Goal: Transaction & Acquisition: Purchase product/service

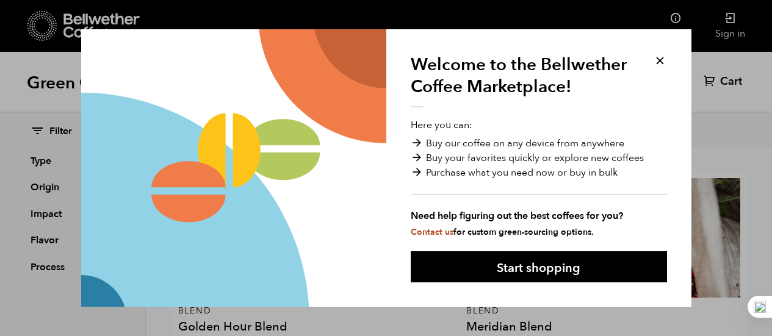
scroll to position [3, 0]
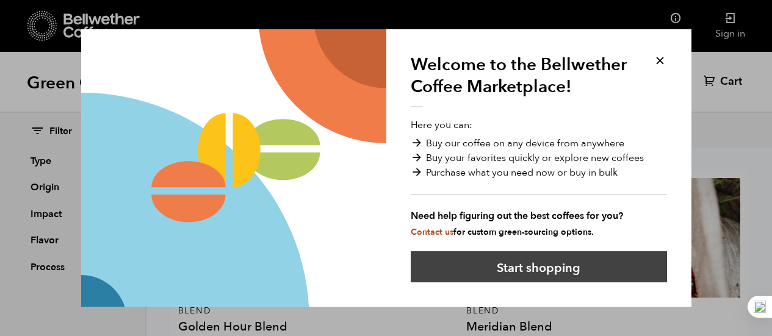
click at [529, 267] on button "Start shopping" at bounding box center [539, 266] width 256 height 31
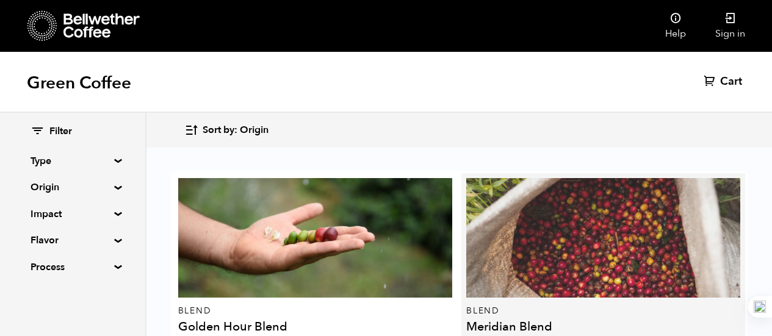
scroll to position [1383, 0]
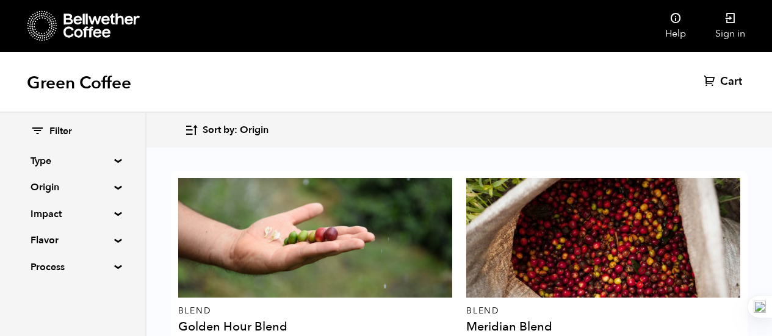
click at [115, 186] on summary "Origin" at bounding box center [73, 187] width 84 height 15
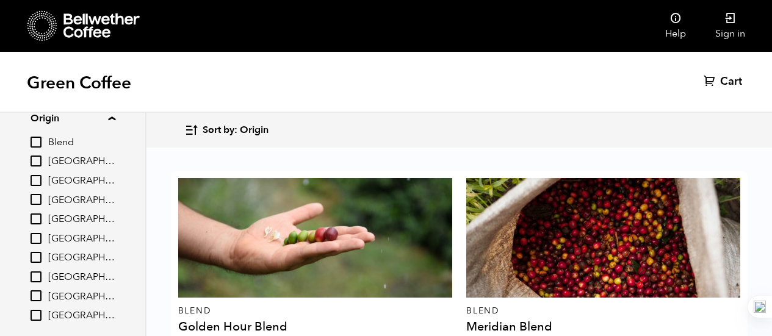
scroll to position [68, 0]
drag, startPoint x: 123, startPoint y: 287, endPoint x: 143, endPoint y: 232, distance: 59.1
click at [143, 232] on div "Filter Type Blend Single Origin Decaf Seasonal Year Round Origin Blend [GEOGRAP…" at bounding box center [73, 224] width 146 height 223
click at [37, 223] on input "[GEOGRAPHIC_DATA]" at bounding box center [36, 219] width 11 height 11
checkbox input "true"
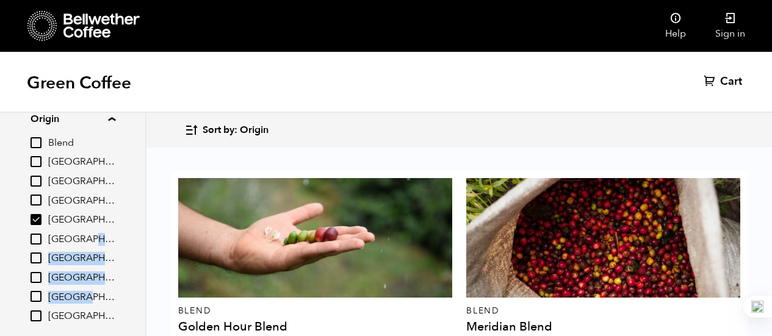
scroll to position [117, 0]
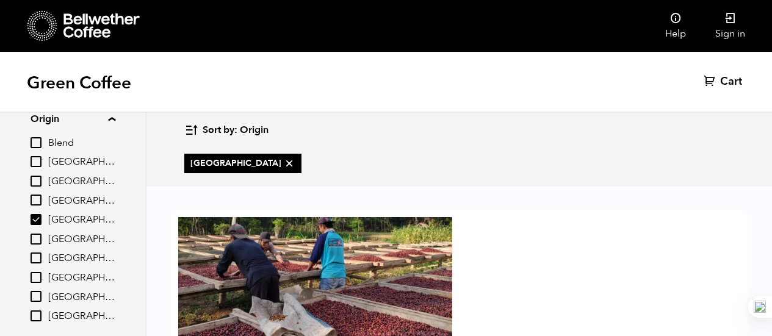
click at [150, 205] on div "East Java Walida Natural ([DATE]) From $ 6.45 /[PERSON_NAME] Cherry, Dark Choco…" at bounding box center [458, 341] width 625 height 304
click at [41, 295] on input "[GEOGRAPHIC_DATA]" at bounding box center [36, 296] width 11 height 11
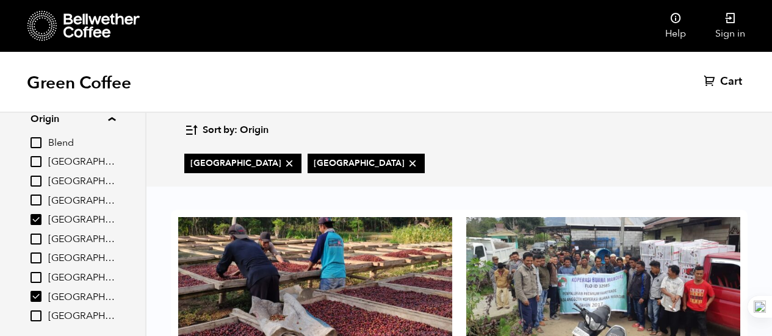
click at [41, 295] on input "[GEOGRAPHIC_DATA]" at bounding box center [36, 296] width 11 height 11
checkbox input "false"
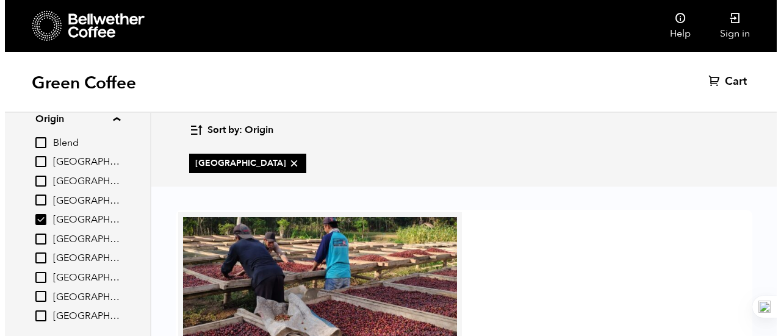
scroll to position [156, 0]
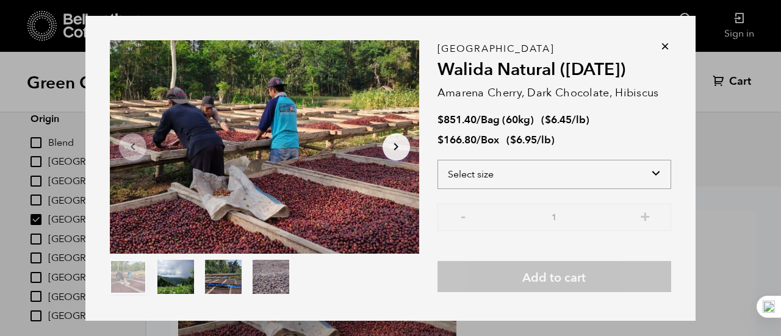
click at [652, 174] on select "Select size Bag (60kg) (132 lbs) Box (24 lbs)" at bounding box center [555, 174] width 234 height 29
select select "box"
click at [438, 160] on select "Select size Bag (60kg) (132 lbs) Box (24 lbs)" at bounding box center [555, 174] width 234 height 29
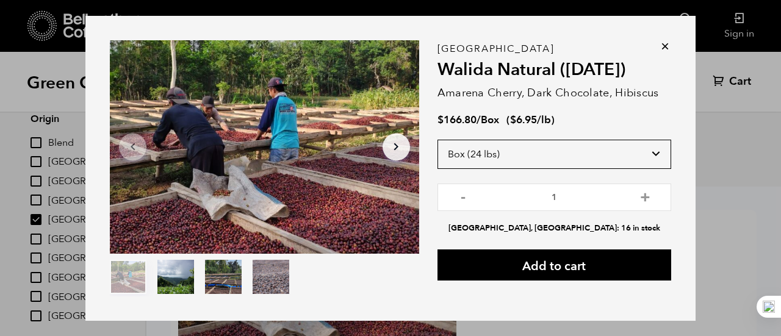
scroll to position [30, 0]
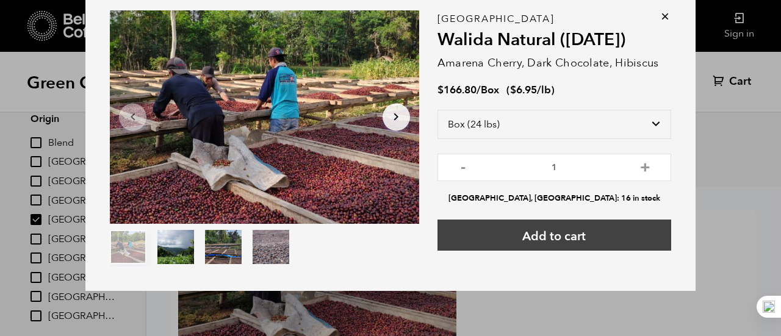
click at [524, 242] on button "Add to cart" at bounding box center [555, 235] width 234 height 31
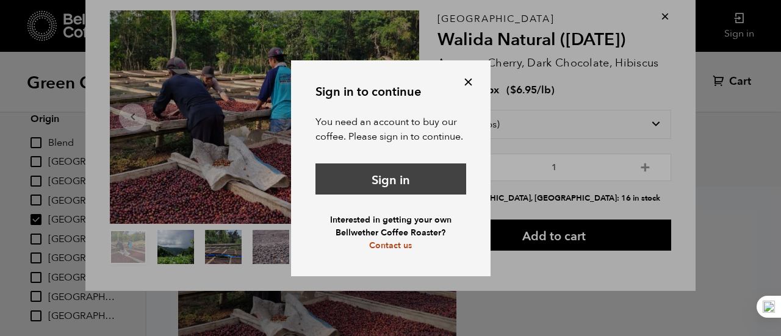
click at [441, 182] on link "Sign in" at bounding box center [390, 179] width 151 height 31
